Goal: Information Seeking & Learning: Learn about a topic

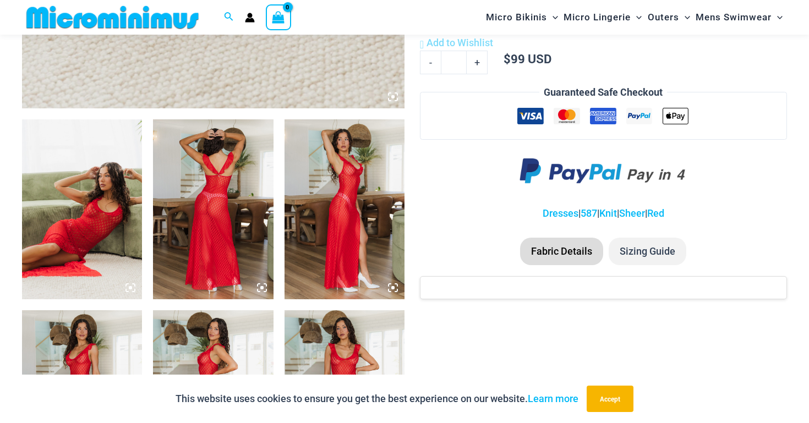
scroll to position [567, 0]
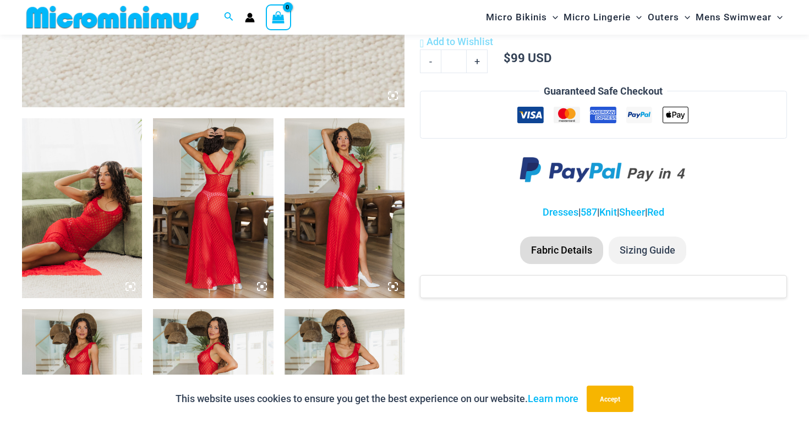
click at [99, 203] on img at bounding box center [82, 208] width 120 height 180
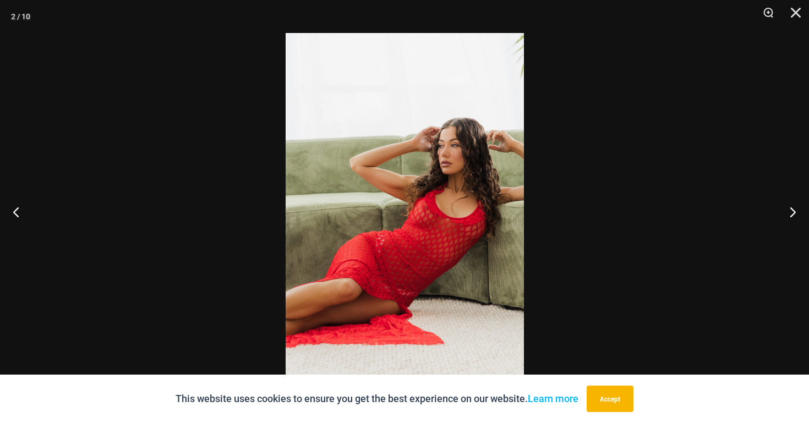
click at [470, 230] on img at bounding box center [404, 211] width 238 height 357
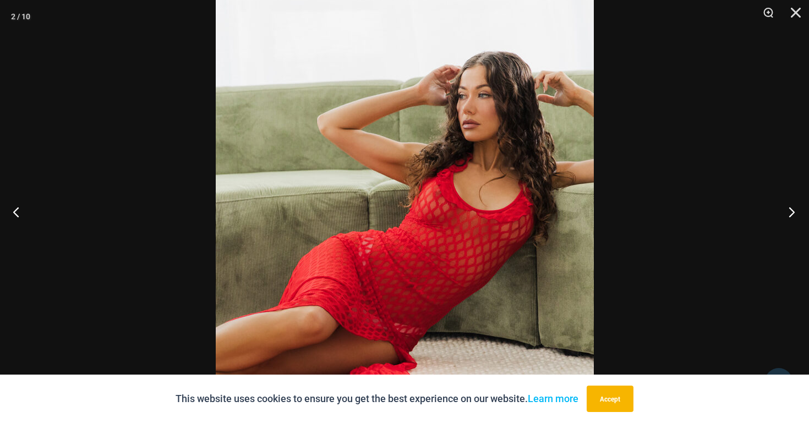
click at [789, 213] on button "Next" at bounding box center [787, 211] width 41 height 55
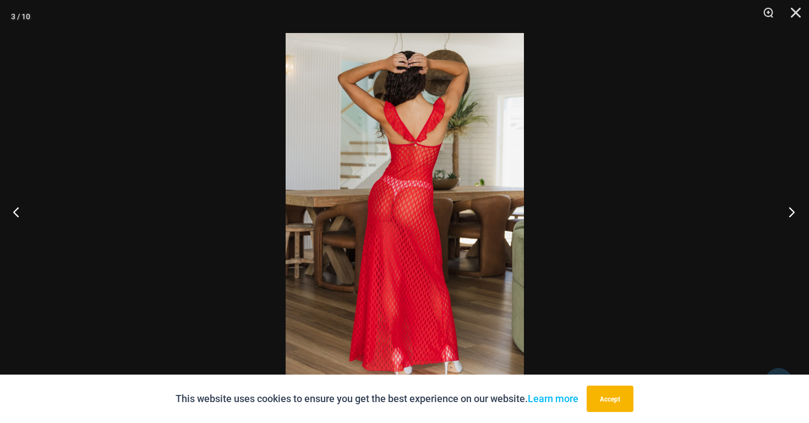
click at [789, 213] on button "Next" at bounding box center [787, 211] width 41 height 55
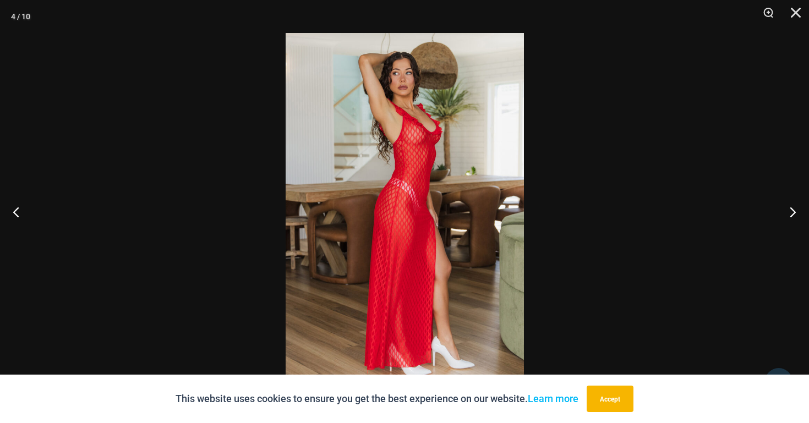
click at [488, 131] on img at bounding box center [404, 211] width 238 height 357
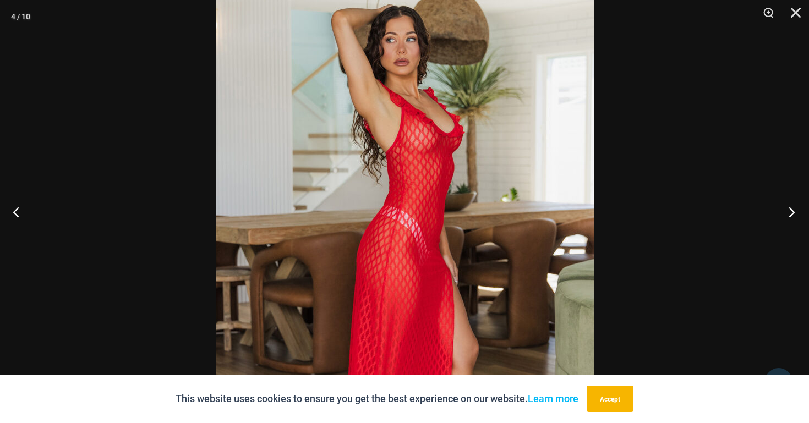
click at [789, 205] on button "Next" at bounding box center [787, 211] width 41 height 55
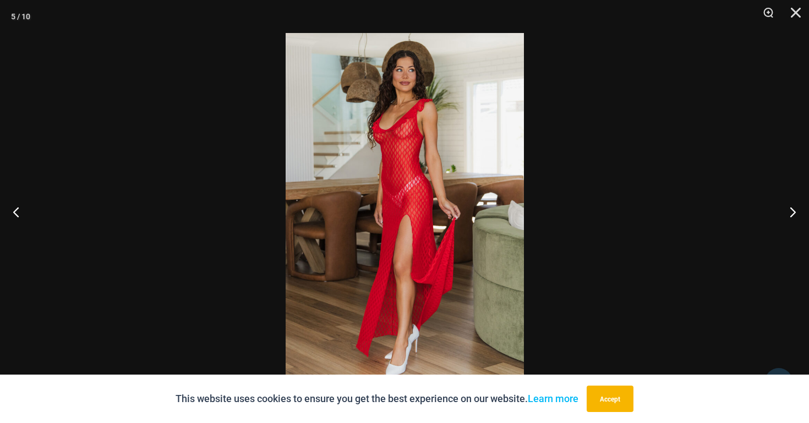
click at [446, 111] on img at bounding box center [404, 211] width 238 height 357
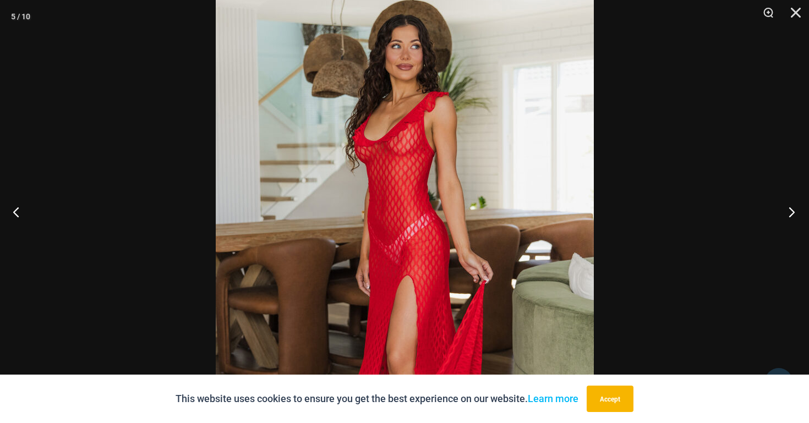
click at [791, 212] on button "Next" at bounding box center [787, 211] width 41 height 55
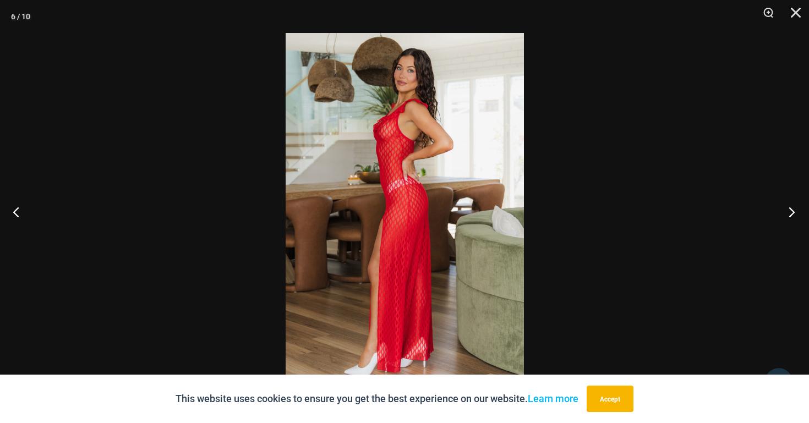
click at [791, 212] on button "Next" at bounding box center [787, 211] width 41 height 55
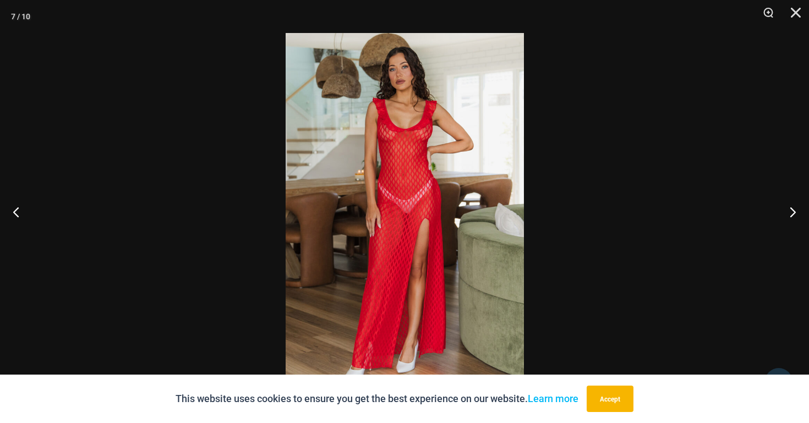
click at [427, 98] on img at bounding box center [404, 211] width 238 height 357
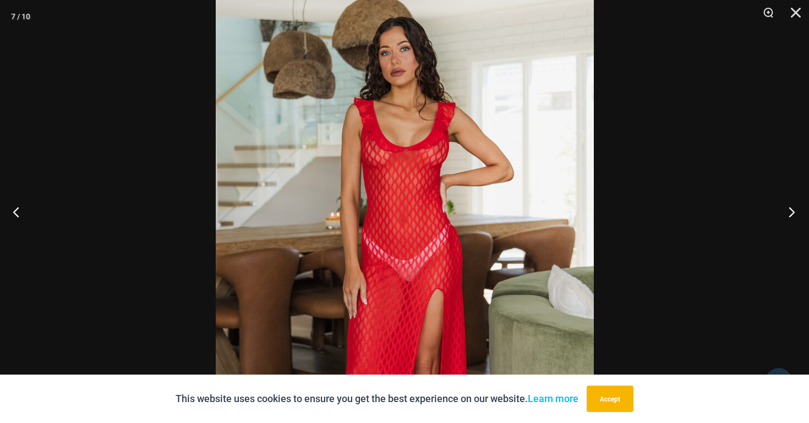
click at [790, 209] on button "Next" at bounding box center [787, 211] width 41 height 55
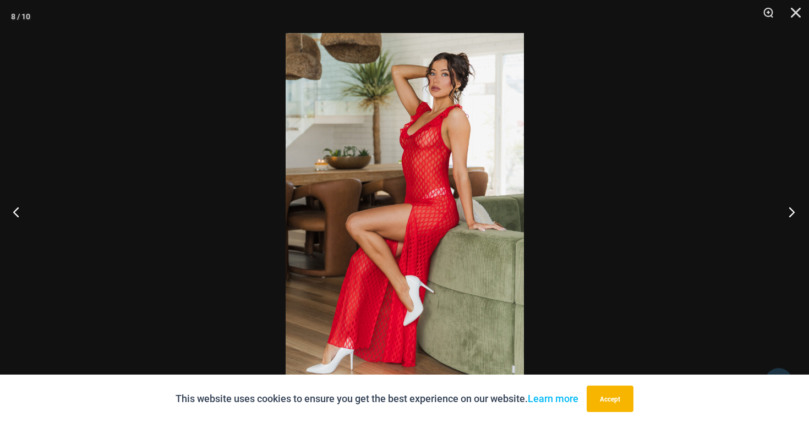
click at [790, 209] on button "Next" at bounding box center [787, 211] width 41 height 55
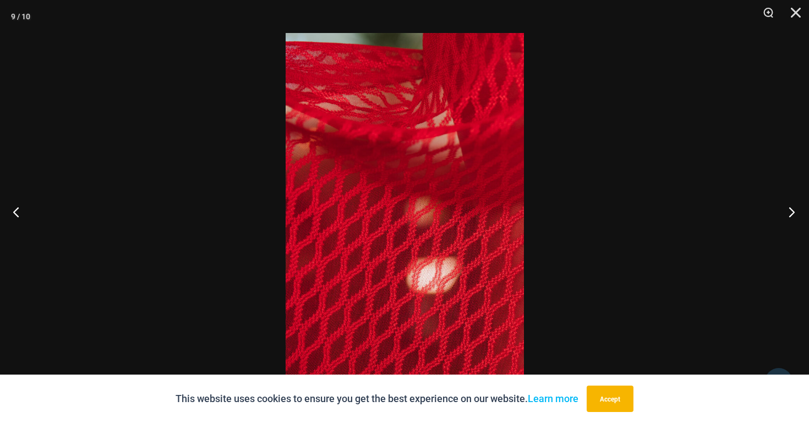
click at [790, 209] on button "Next" at bounding box center [787, 211] width 41 height 55
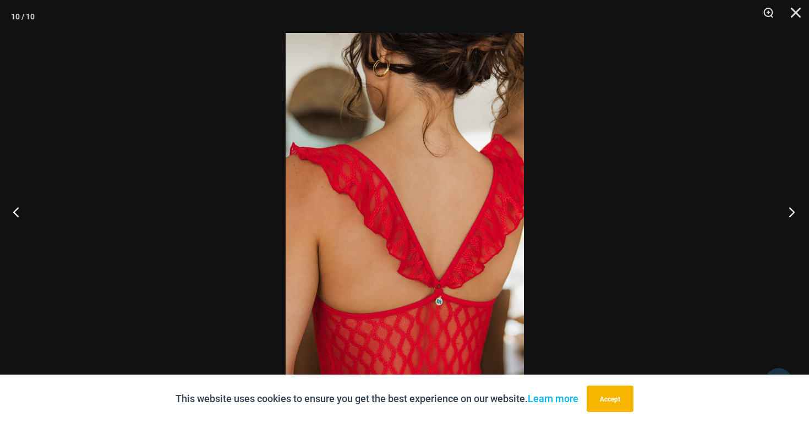
click at [790, 209] on button "Next" at bounding box center [787, 211] width 41 height 55
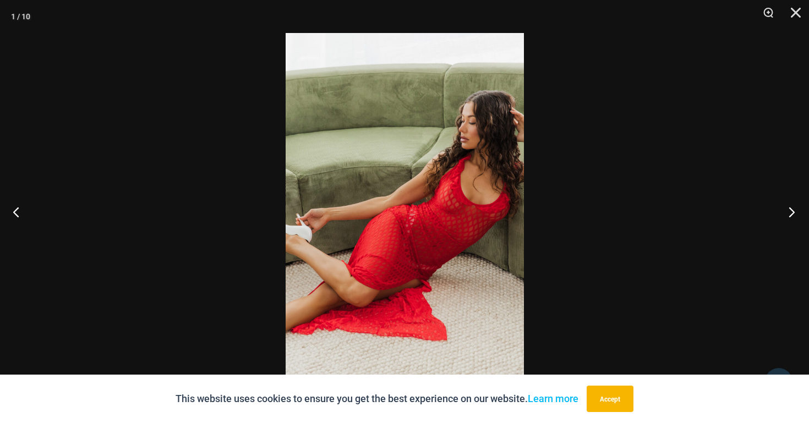
click at [790, 209] on button "Next" at bounding box center [787, 211] width 41 height 55
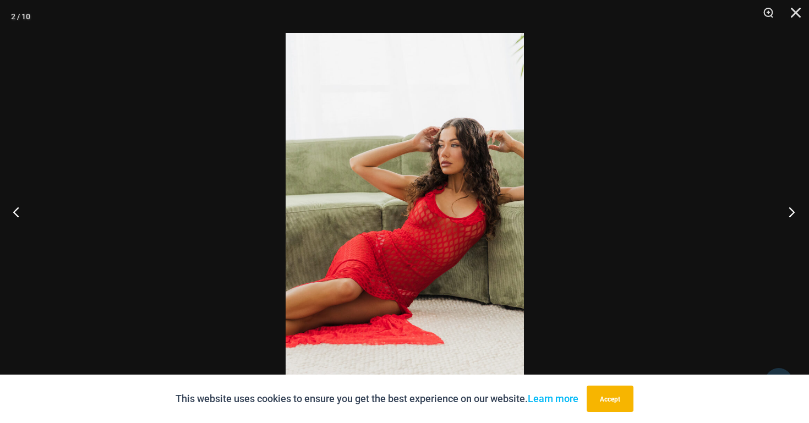
click at [790, 209] on button "Next" at bounding box center [787, 211] width 41 height 55
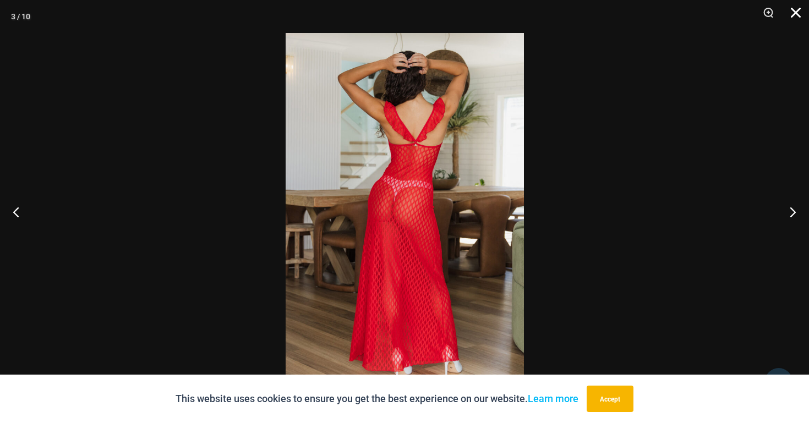
click at [799, 13] on button "Close" at bounding box center [792, 16] width 28 height 33
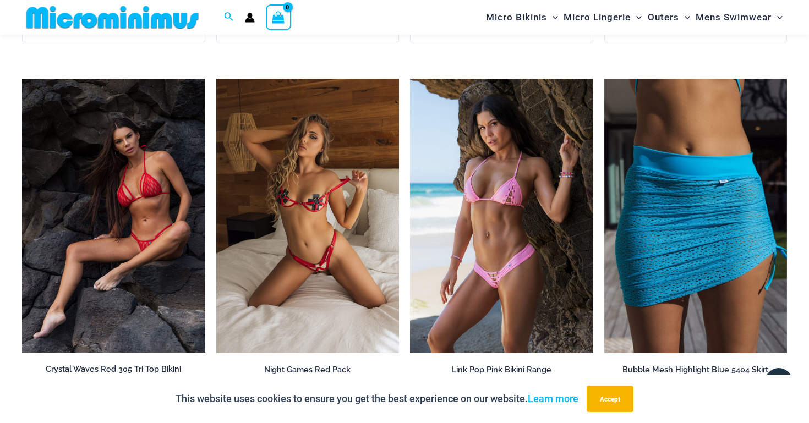
scroll to position [1984, 0]
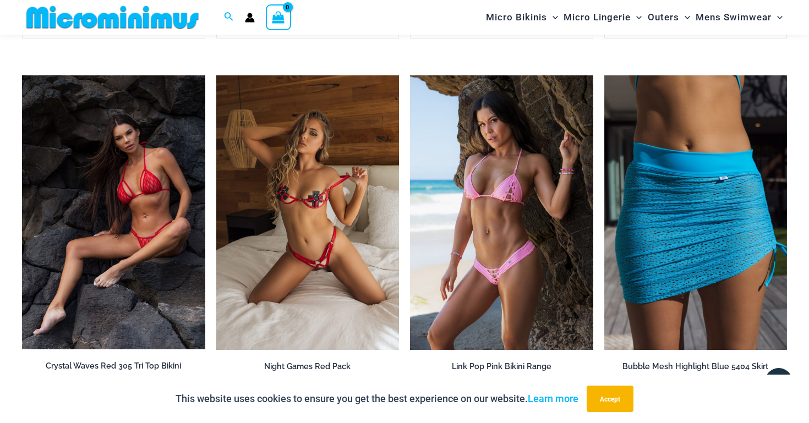
click at [171, 207] on img at bounding box center [113, 212] width 183 height 274
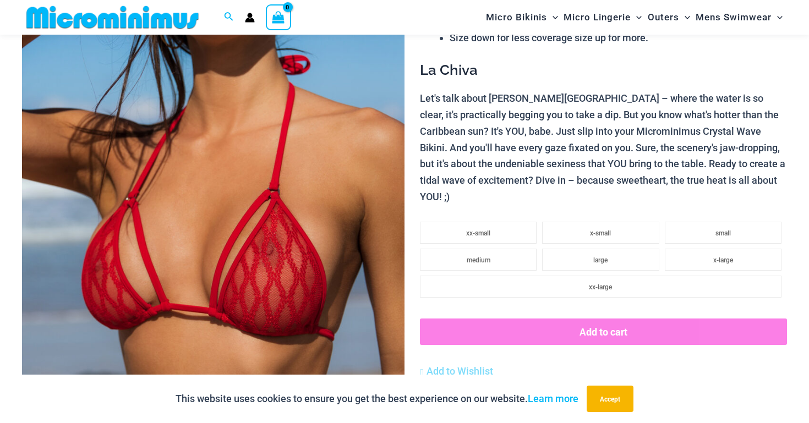
scroll to position [179, 0]
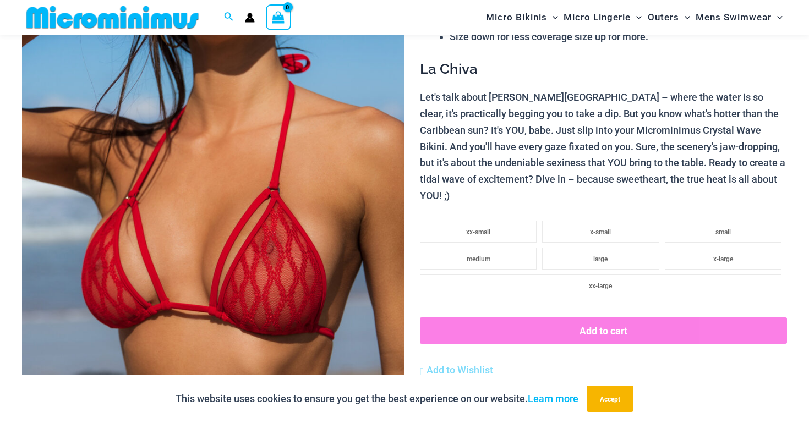
click at [262, 264] on img at bounding box center [213, 208] width 382 height 574
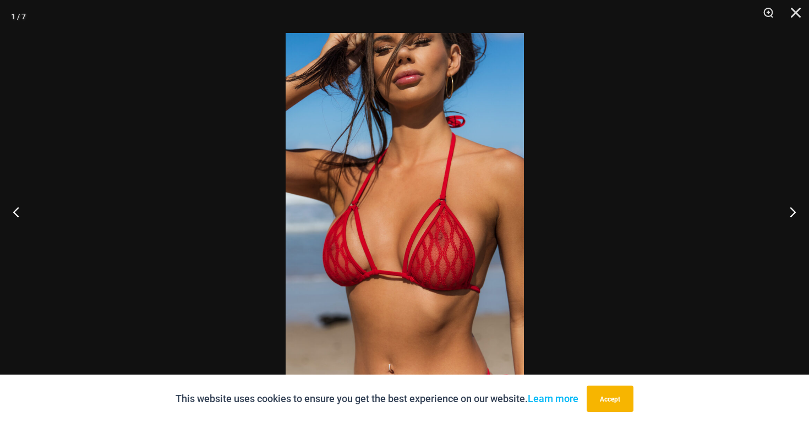
click at [444, 249] on img at bounding box center [404, 211] width 238 height 357
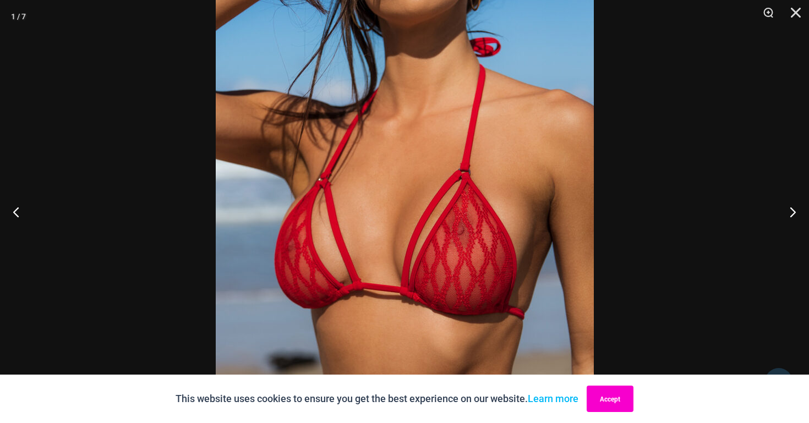
click at [617, 398] on button "Accept" at bounding box center [609, 399] width 47 height 26
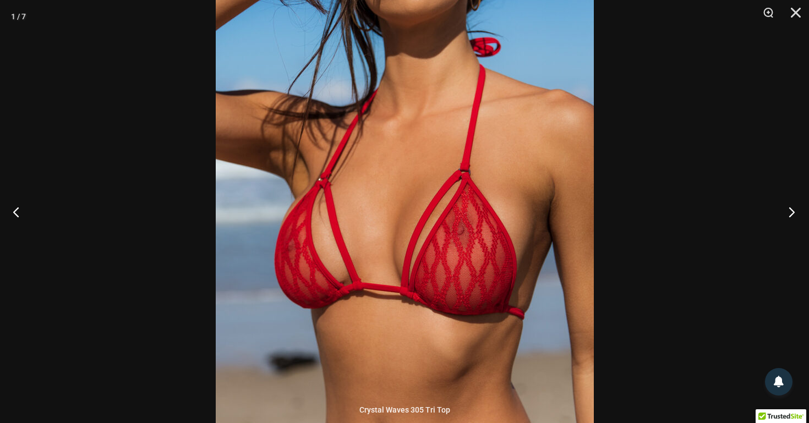
click at [787, 216] on button "Next" at bounding box center [787, 211] width 41 height 55
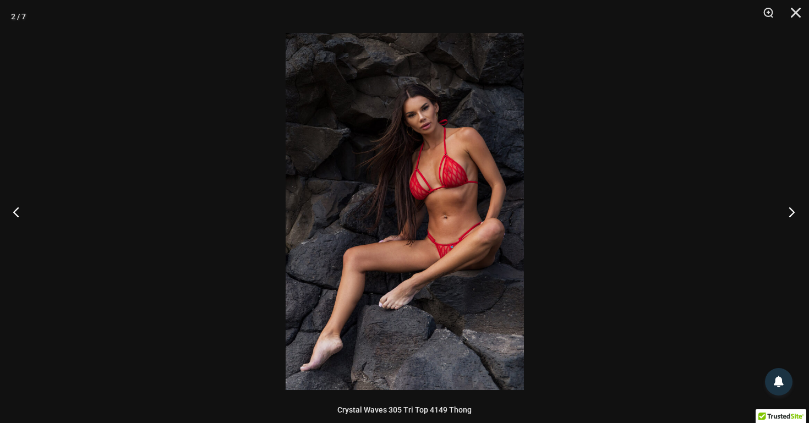
click at [787, 216] on button "Next" at bounding box center [787, 211] width 41 height 55
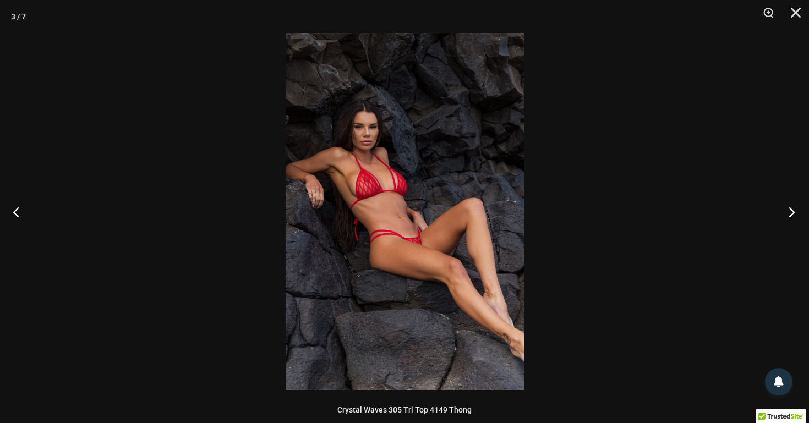
click at [787, 216] on button "Next" at bounding box center [787, 211] width 41 height 55
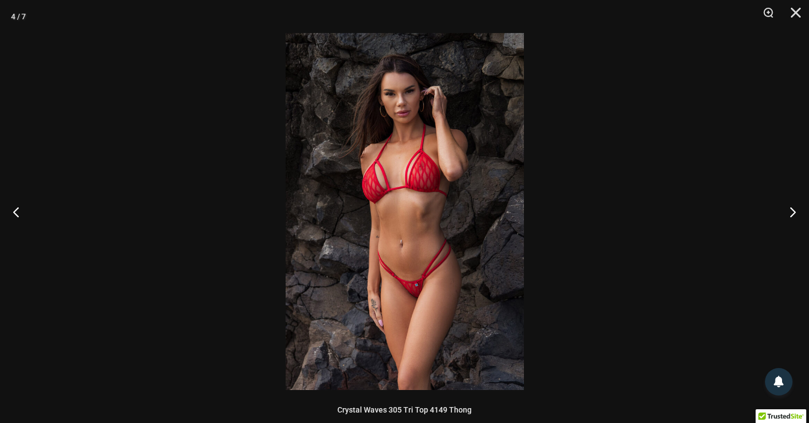
click at [394, 284] on img at bounding box center [404, 211] width 238 height 357
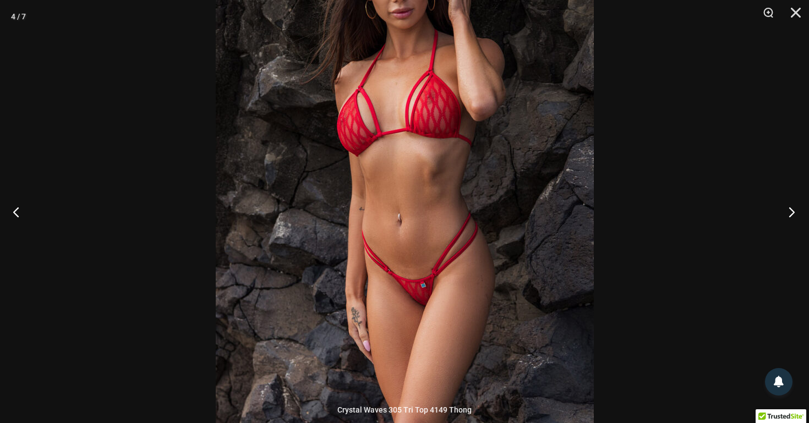
click at [790, 206] on button "Next" at bounding box center [787, 211] width 41 height 55
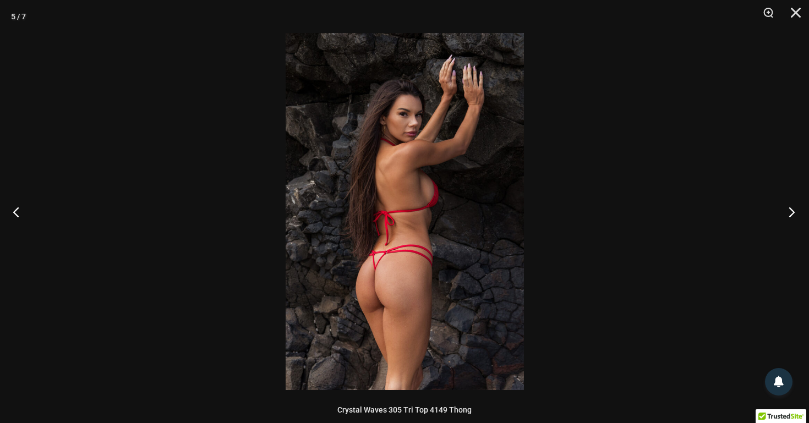
click at [790, 206] on button "Next" at bounding box center [787, 211] width 41 height 55
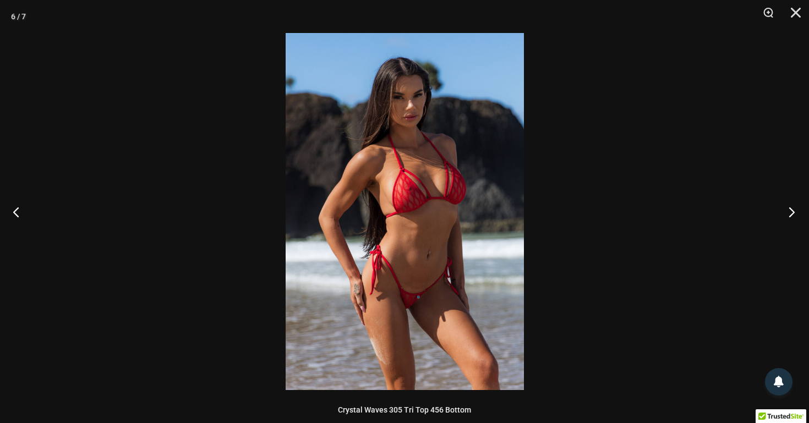
click at [790, 206] on button "Next" at bounding box center [787, 211] width 41 height 55
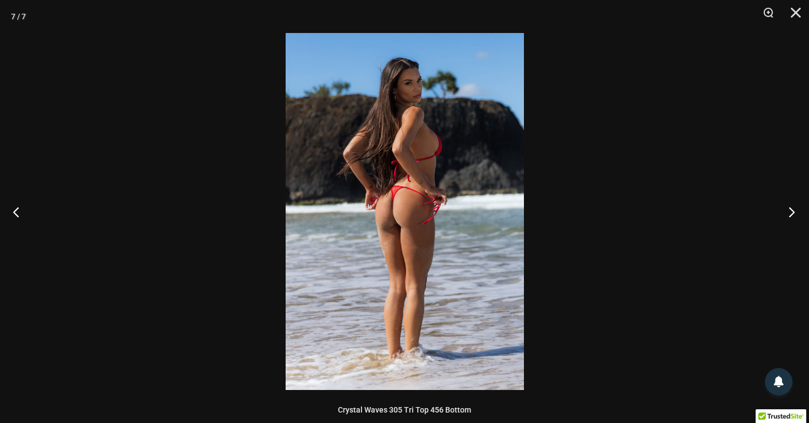
click at [790, 206] on button "Next" at bounding box center [787, 211] width 41 height 55
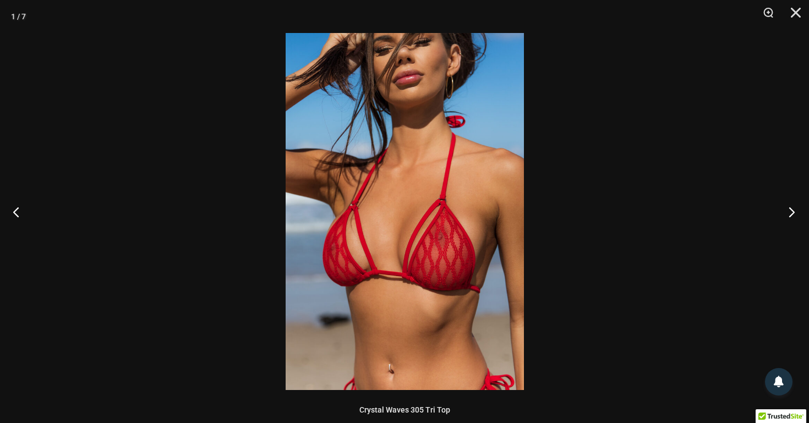
click at [790, 206] on button "Next" at bounding box center [787, 211] width 41 height 55
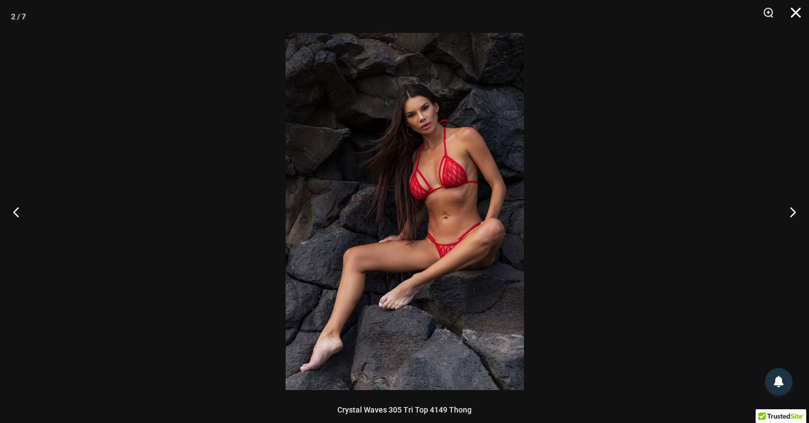
click at [795, 13] on button "Close" at bounding box center [792, 16] width 28 height 33
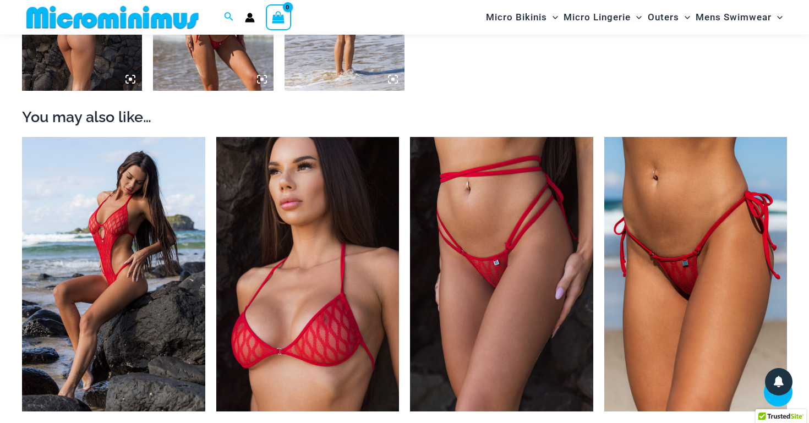
scroll to position [974, 0]
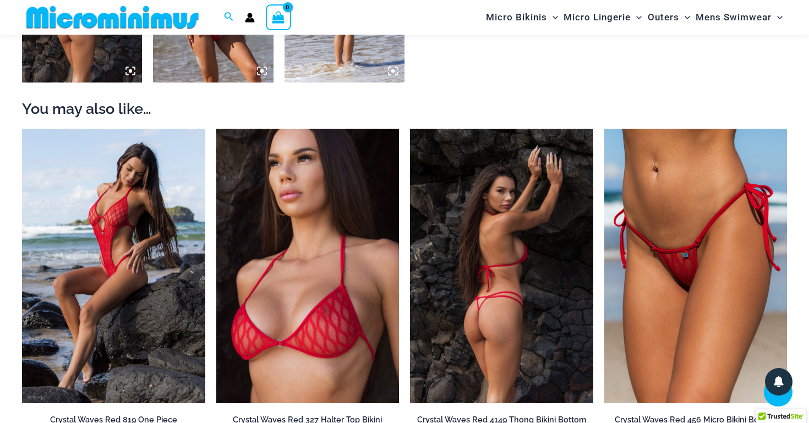
click at [534, 230] on img at bounding box center [501, 266] width 183 height 274
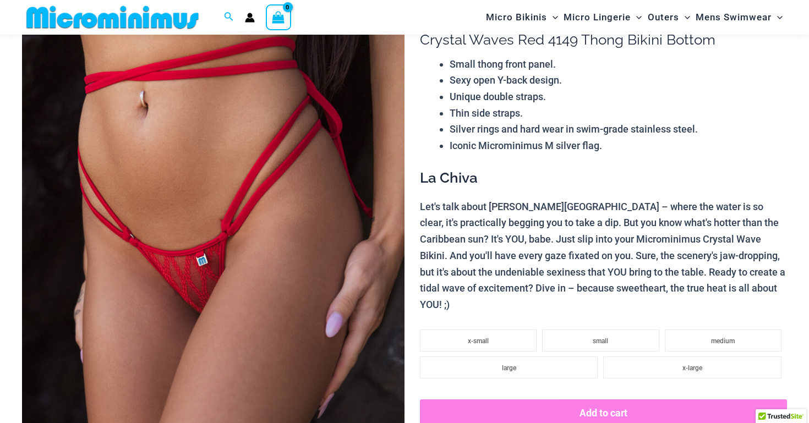
scroll to position [146, 0]
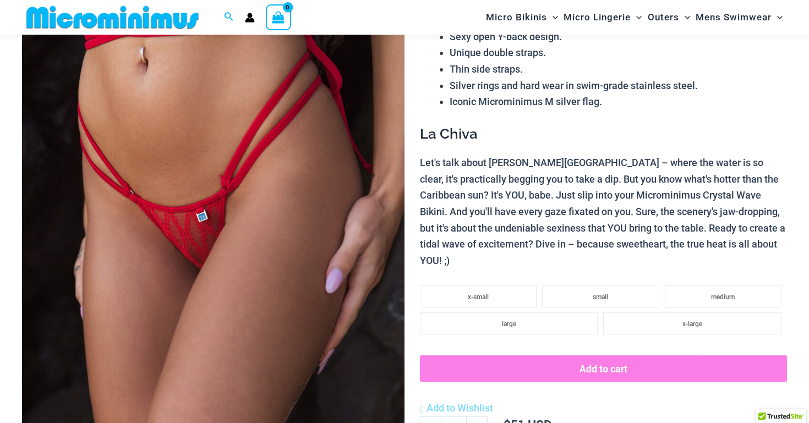
click at [217, 238] on img at bounding box center [213, 241] width 382 height 574
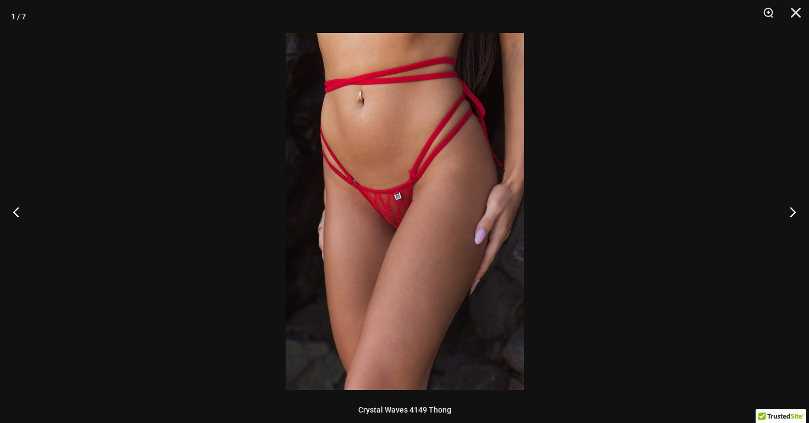
click at [399, 213] on img at bounding box center [404, 211] width 238 height 357
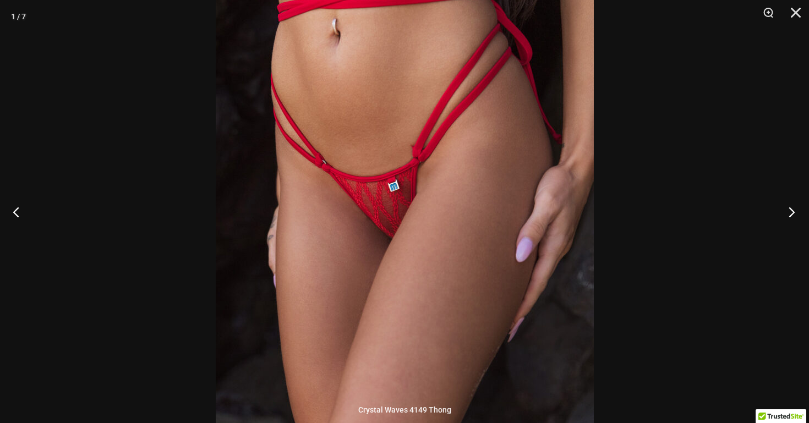
click at [791, 205] on button "Next" at bounding box center [787, 211] width 41 height 55
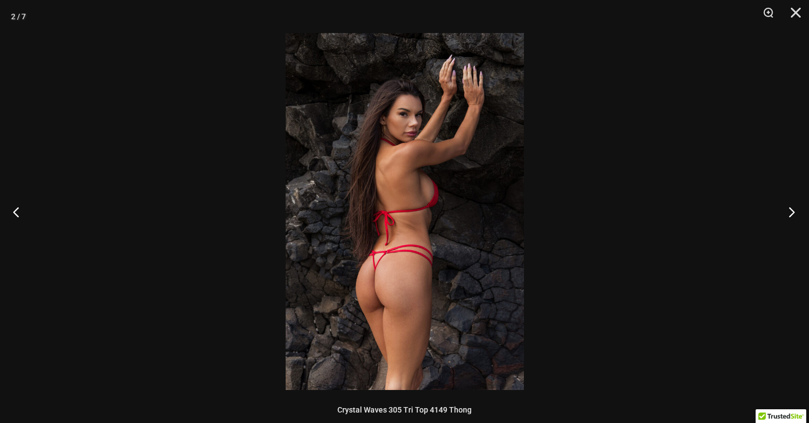
click at [791, 205] on button "Next" at bounding box center [787, 211] width 41 height 55
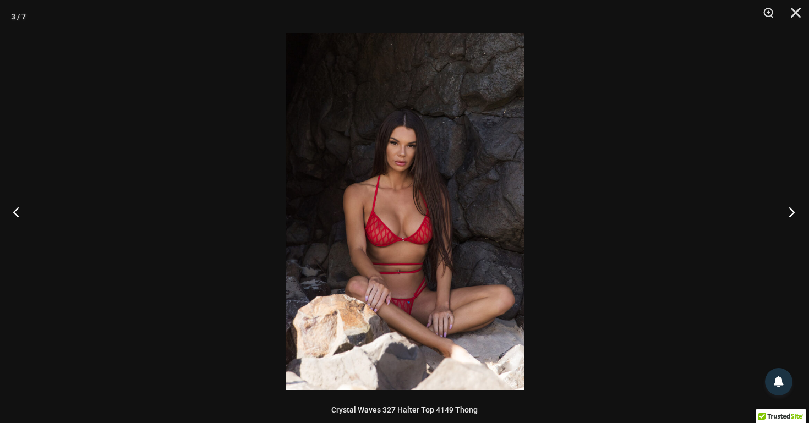
click at [791, 205] on button "Next" at bounding box center [787, 211] width 41 height 55
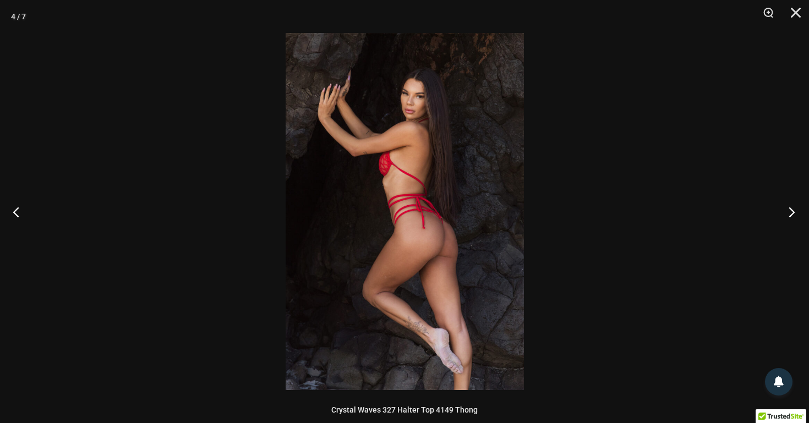
click at [791, 205] on button "Next" at bounding box center [787, 211] width 41 height 55
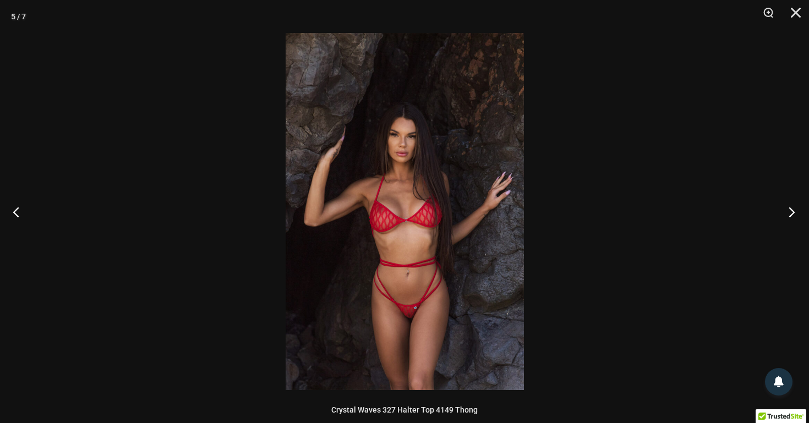
click at [791, 205] on button "Next" at bounding box center [787, 211] width 41 height 55
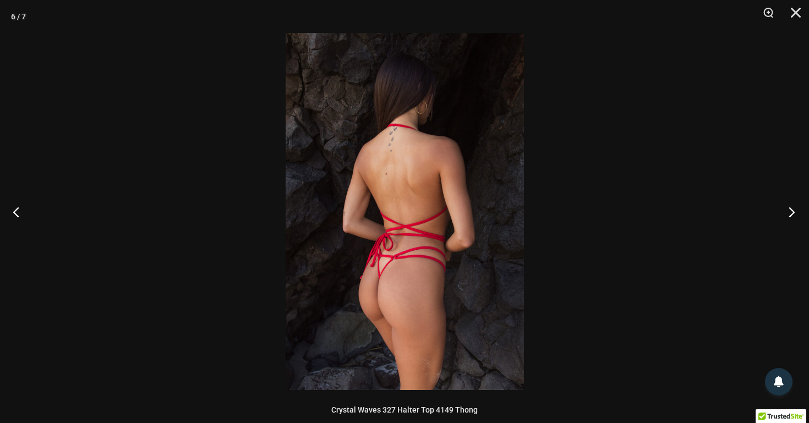
click at [791, 205] on button "Next" at bounding box center [787, 211] width 41 height 55
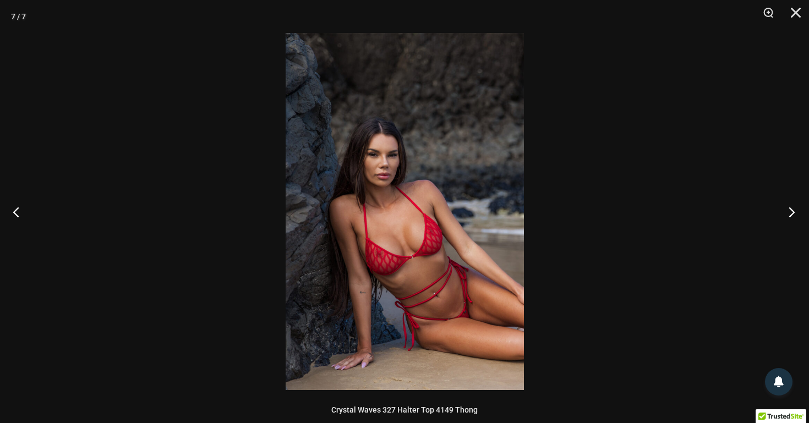
click at [791, 205] on button "Next" at bounding box center [787, 211] width 41 height 55
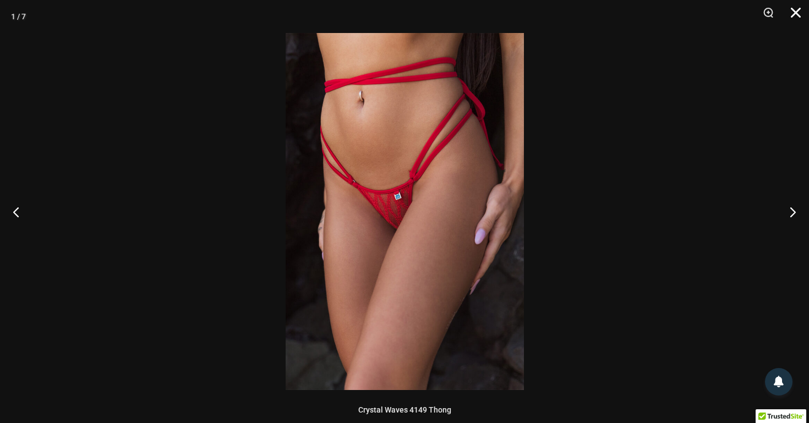
click at [794, 15] on button "Close" at bounding box center [792, 16] width 28 height 33
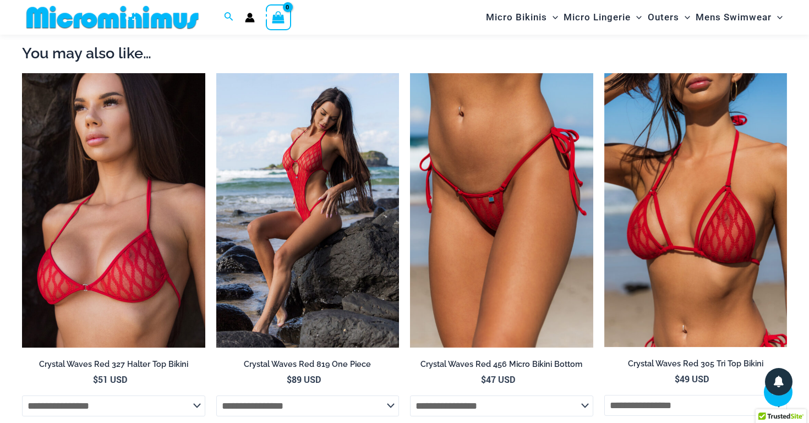
scroll to position [1030, 0]
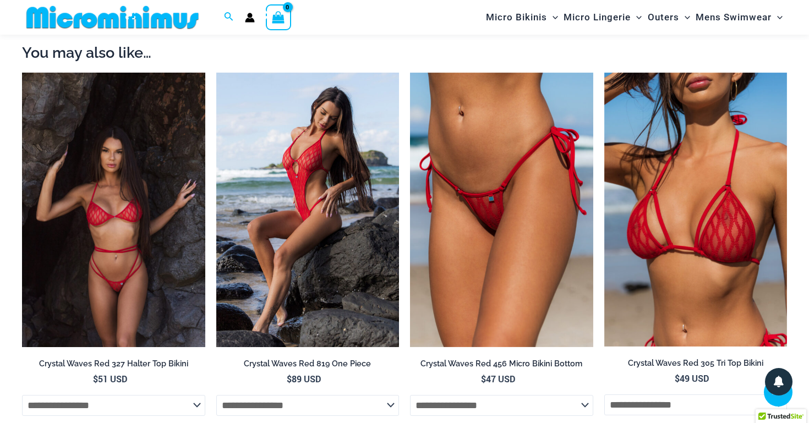
click at [150, 175] on img at bounding box center [113, 210] width 183 height 274
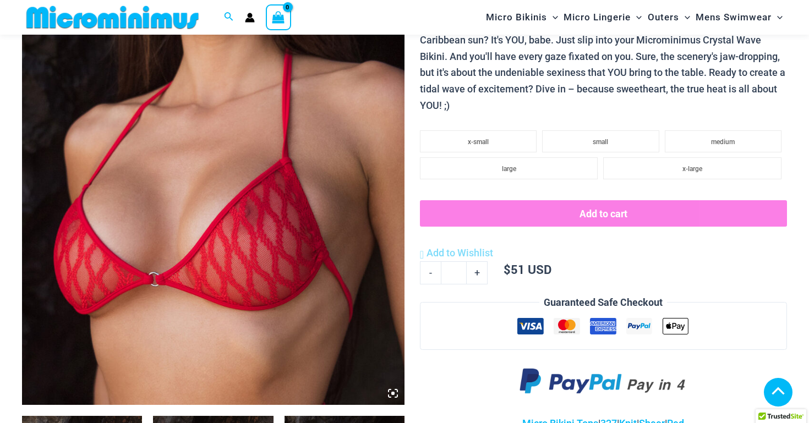
scroll to position [270, 0]
click at [252, 227] on img at bounding box center [213, 118] width 382 height 574
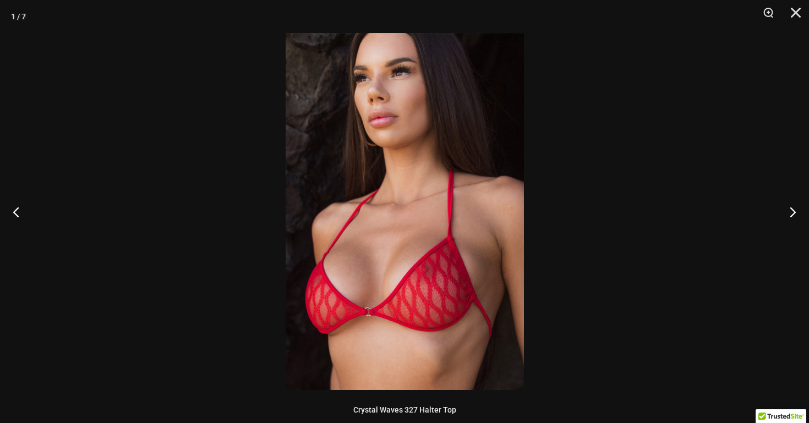
click at [395, 244] on img at bounding box center [404, 211] width 238 height 357
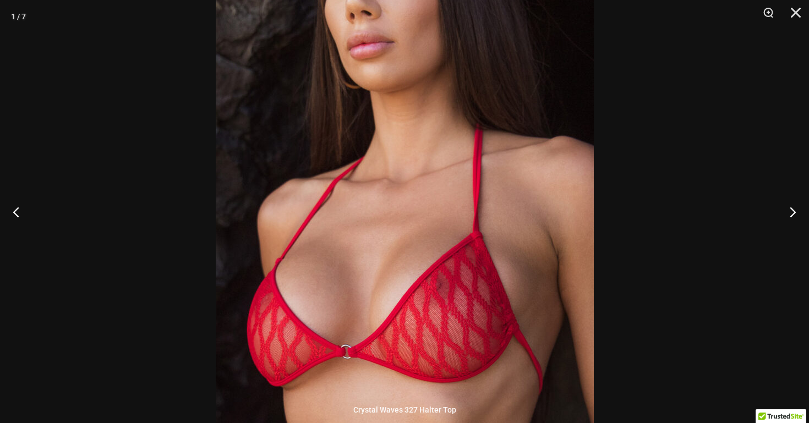
click at [395, 244] on img at bounding box center [405, 192] width 378 height 567
